Goal: Task Accomplishment & Management: Use online tool/utility

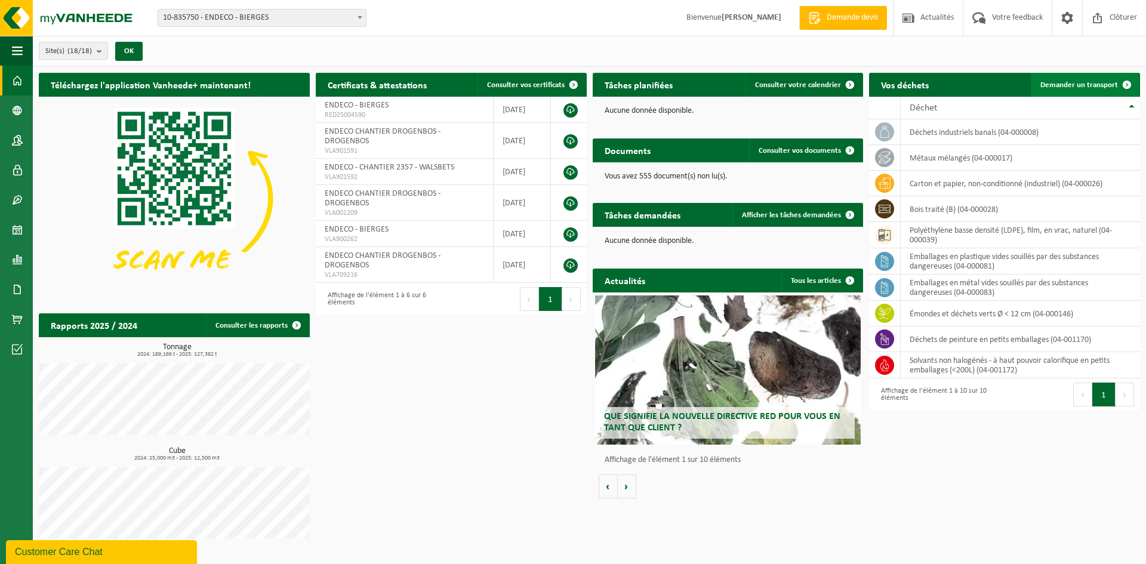
click at [1121, 80] on span at bounding box center [1127, 85] width 24 height 24
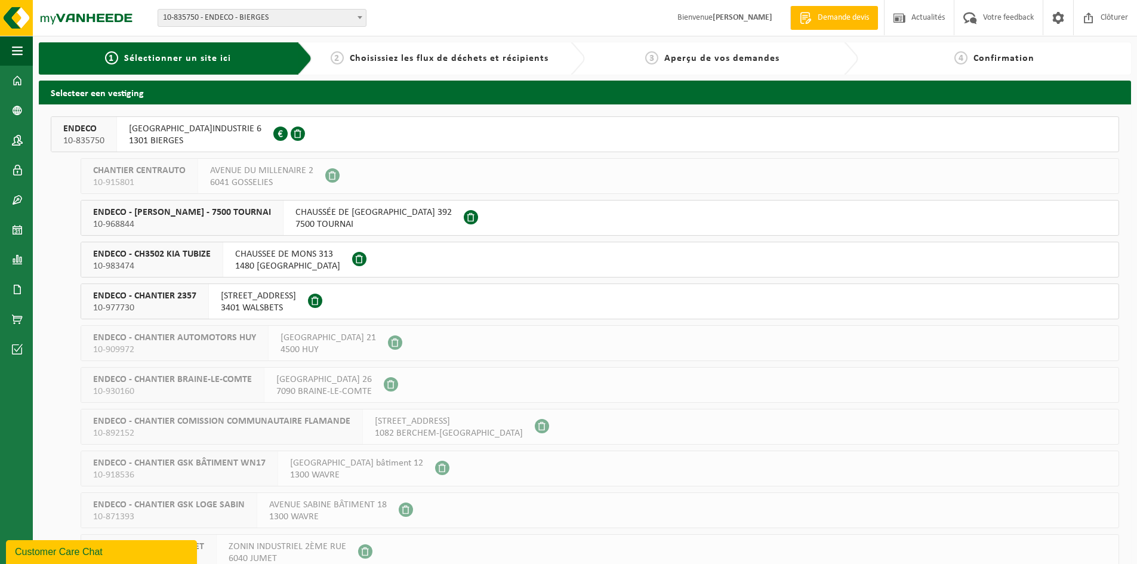
click at [137, 130] on span "RUE DE L'INDUSTRIE 6" at bounding box center [195, 129] width 133 height 12
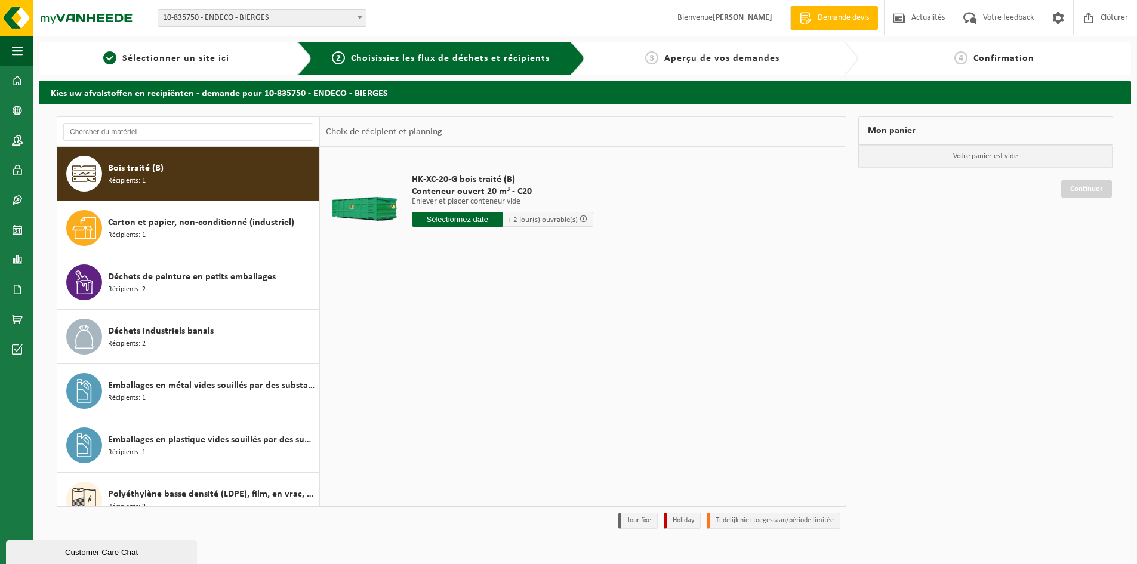
click at [425, 218] on input "text" at bounding box center [457, 219] width 91 height 15
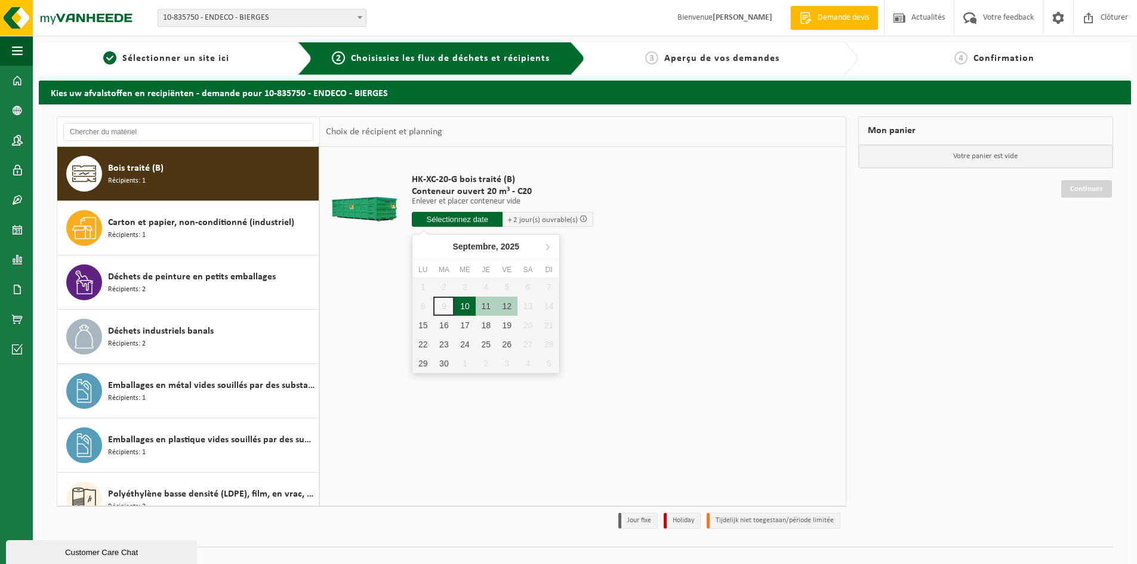
click at [470, 306] on div "10" at bounding box center [464, 306] width 21 height 19
type input "à partir de 2025-09-10"
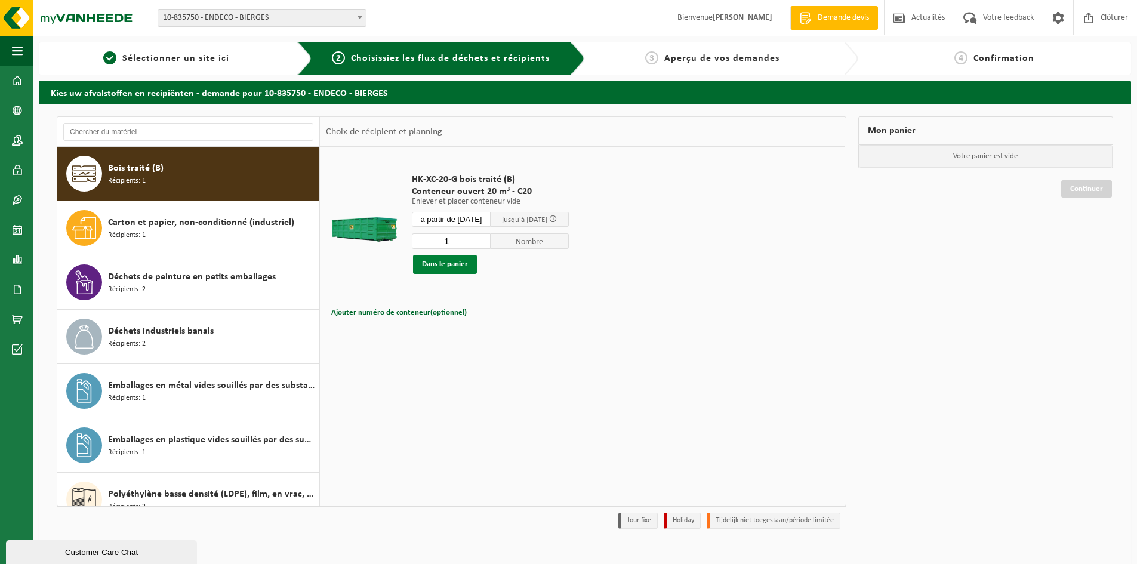
click at [443, 264] on button "Dans le panier" at bounding box center [445, 264] width 64 height 19
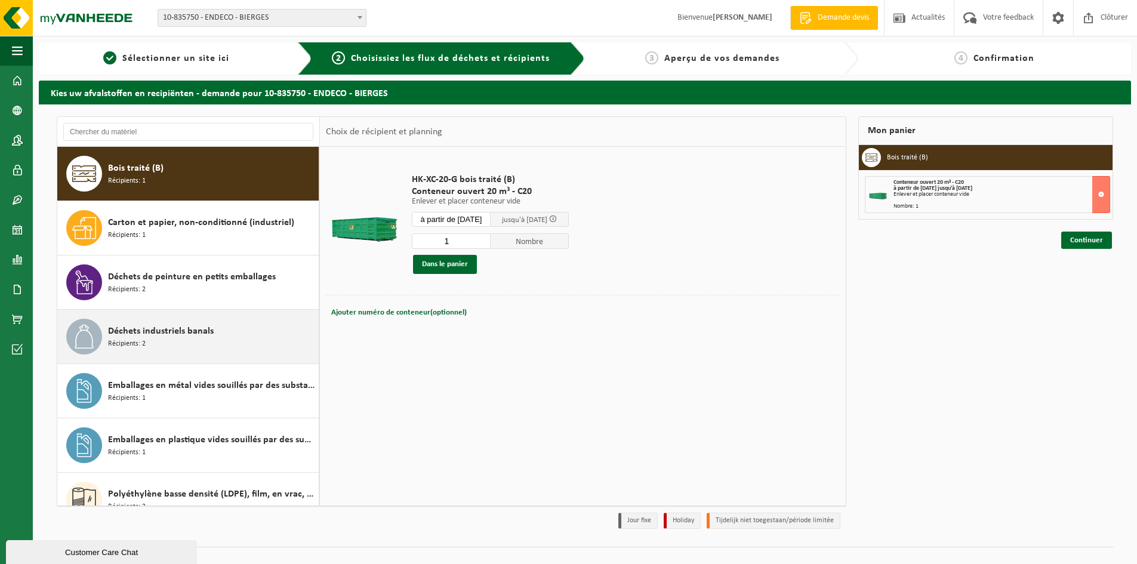
click at [194, 333] on span "Déchets industriels banals" at bounding box center [161, 331] width 106 height 14
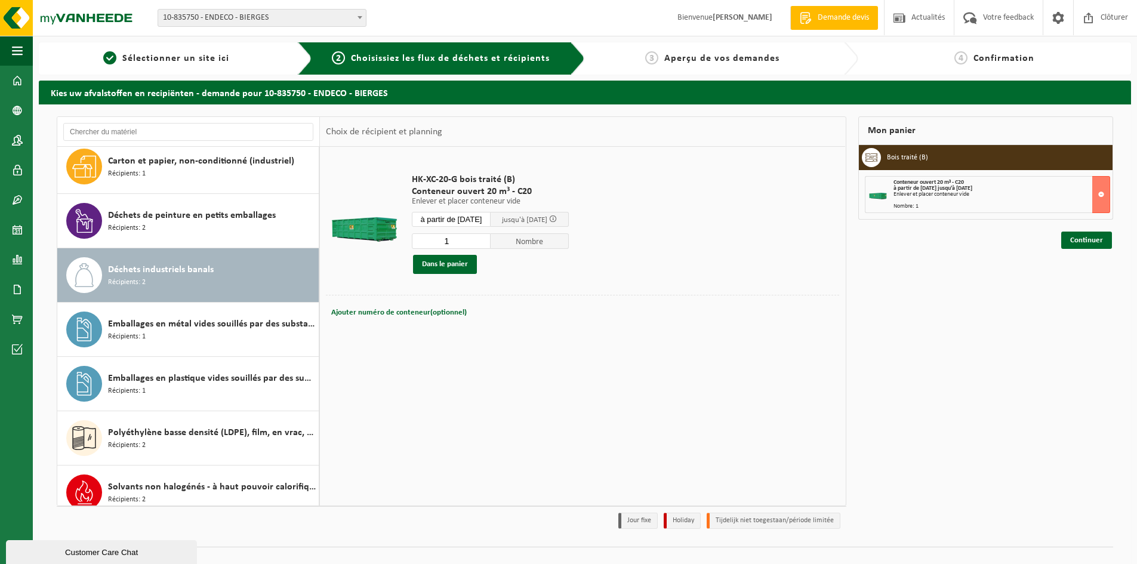
scroll to position [75, 0]
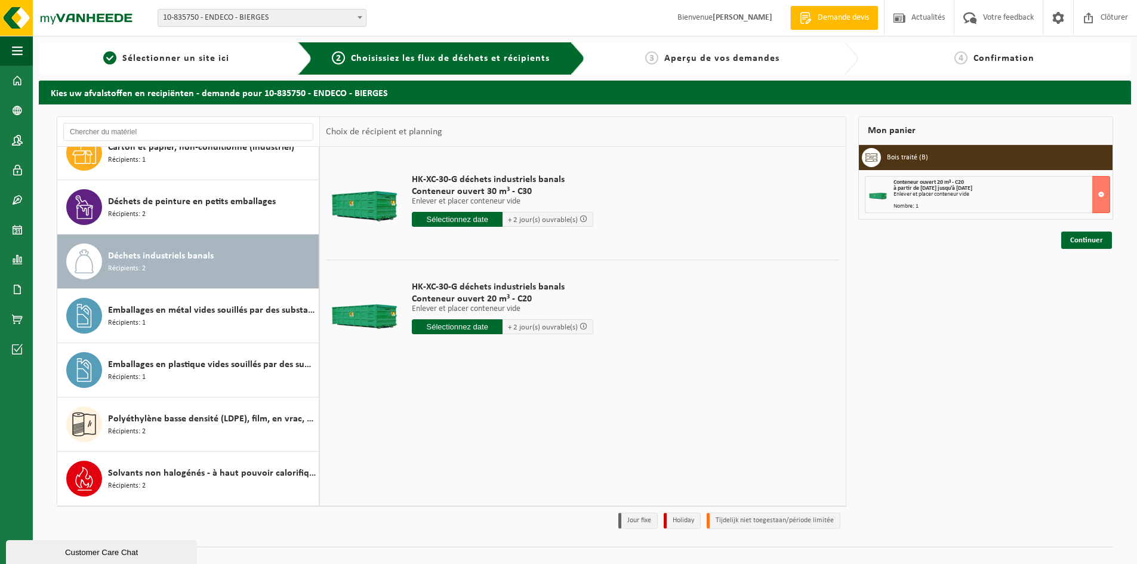
click at [457, 221] on input "text" at bounding box center [457, 219] width 91 height 15
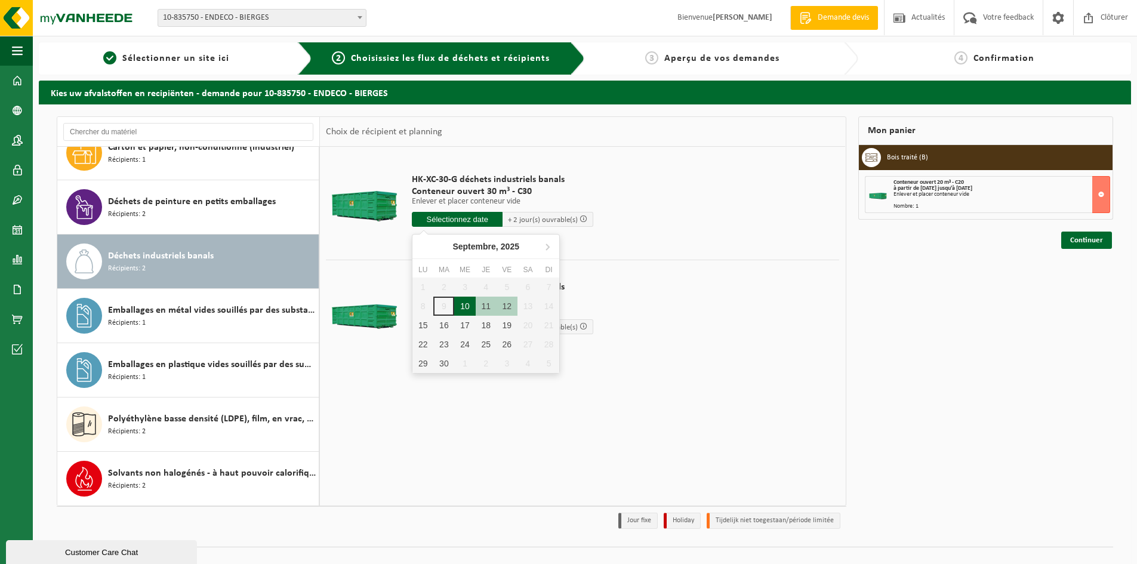
click at [469, 309] on div "10" at bounding box center [464, 306] width 21 height 19
type input "à partir de 2025-09-10"
type input "2025-09-10"
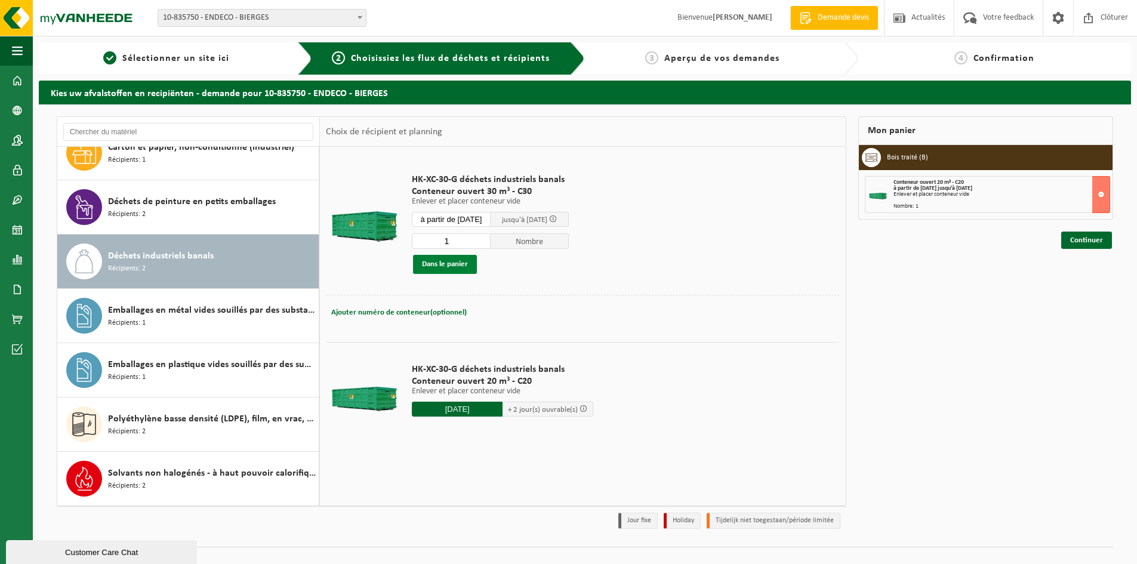
click at [460, 260] on button "Dans le panier" at bounding box center [445, 264] width 64 height 19
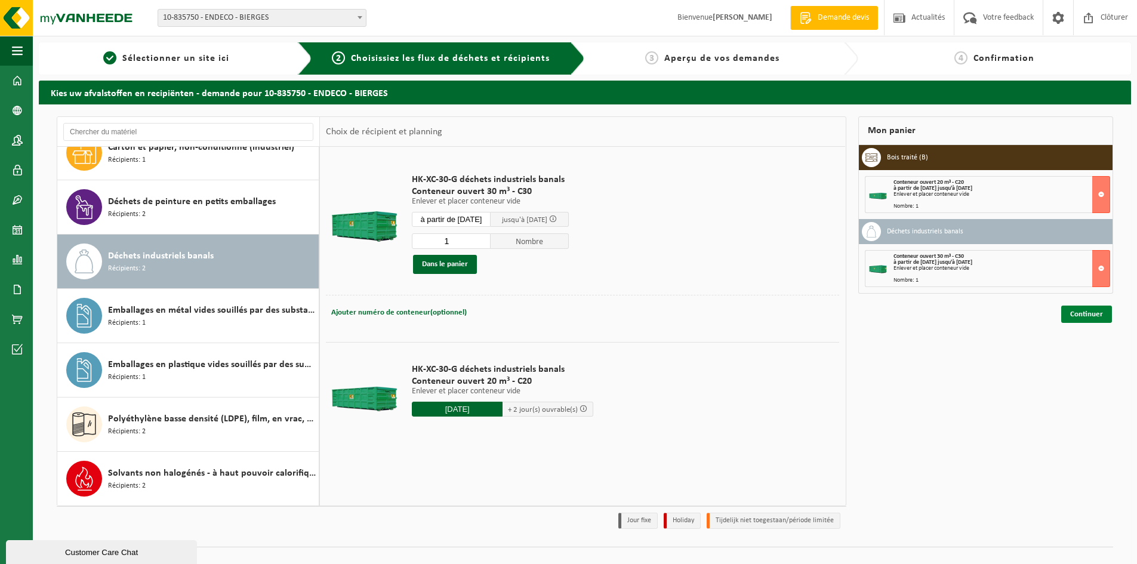
click at [1079, 314] on link "Continuer" at bounding box center [1086, 314] width 51 height 17
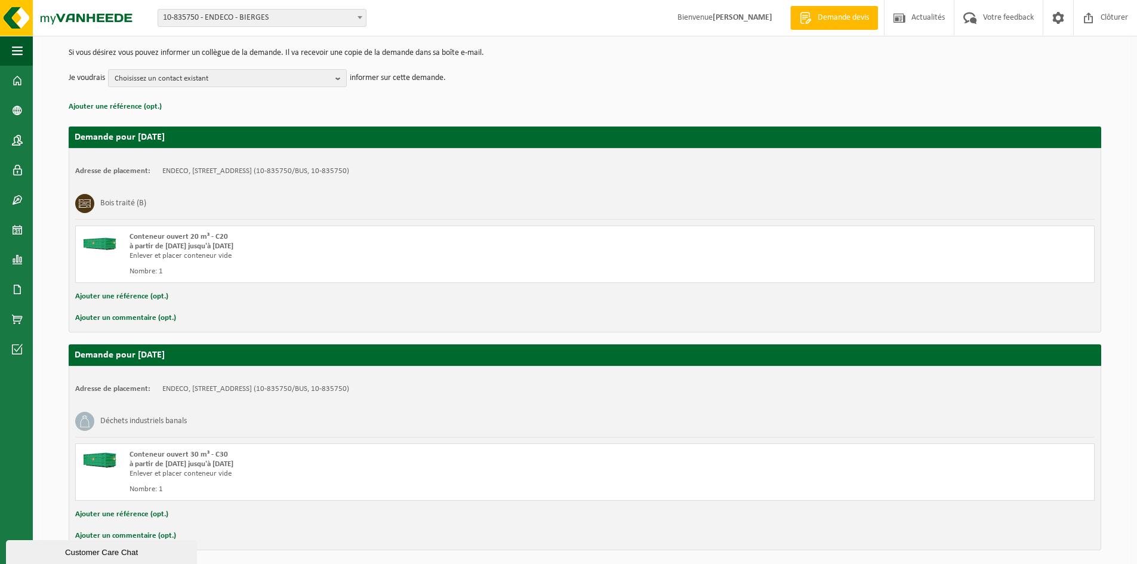
scroll to position [166, 0]
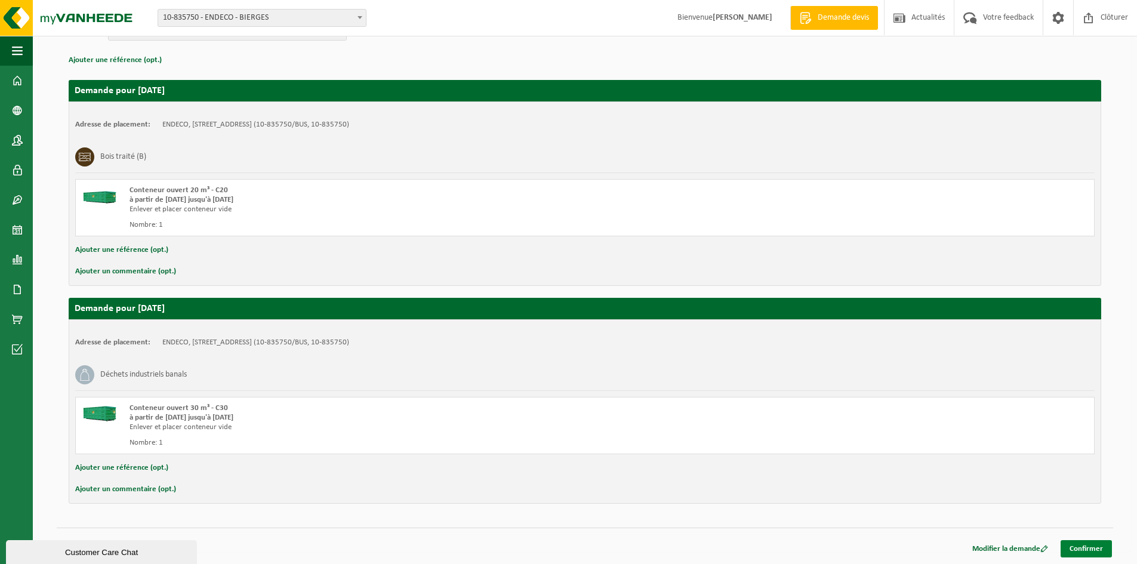
click at [1090, 553] on link "Confirmer" at bounding box center [1086, 548] width 51 height 17
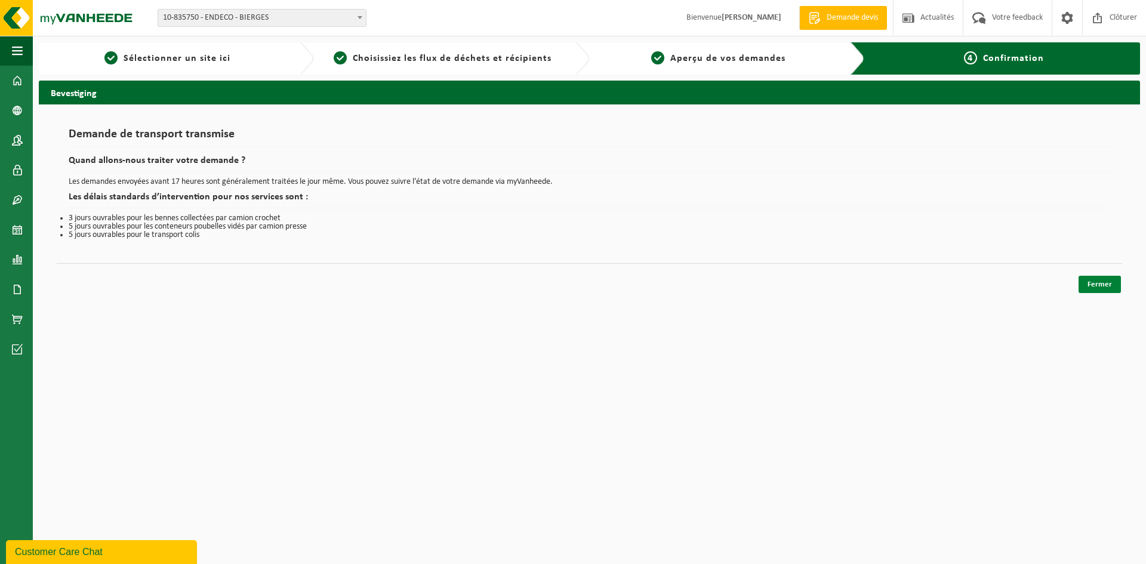
click at [1097, 284] on link "Fermer" at bounding box center [1100, 284] width 42 height 17
